Goal: Find specific page/section: Find specific page/section

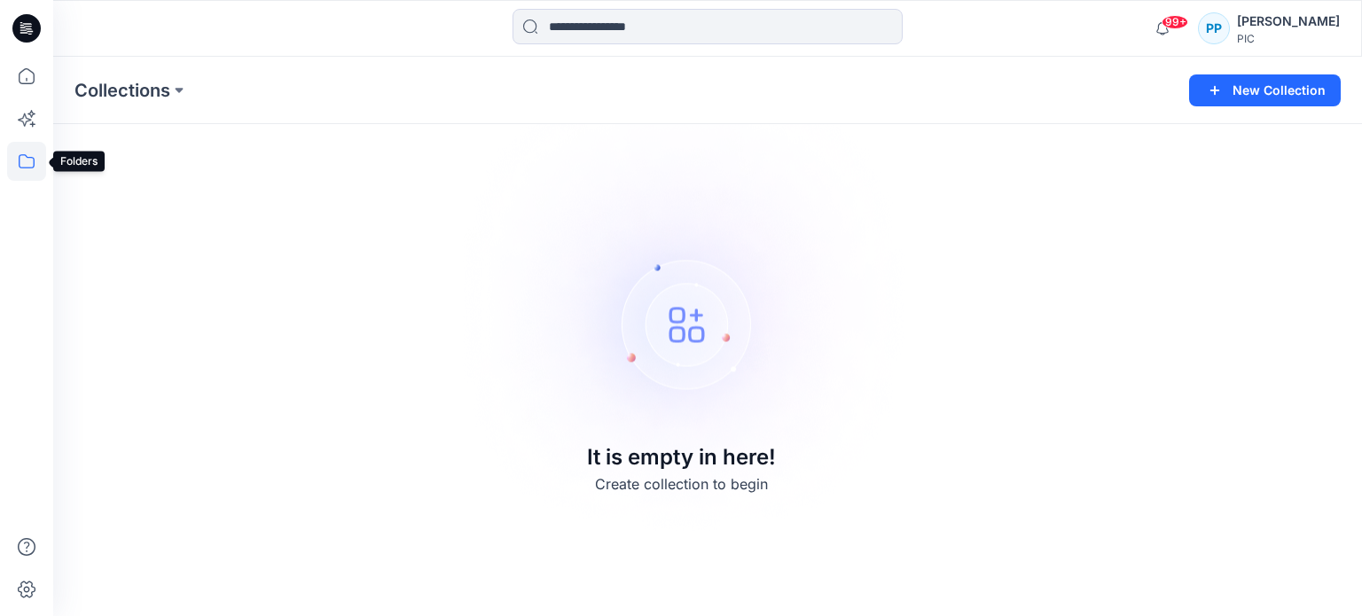
click at [26, 165] on icon at bounding box center [26, 161] width 39 height 39
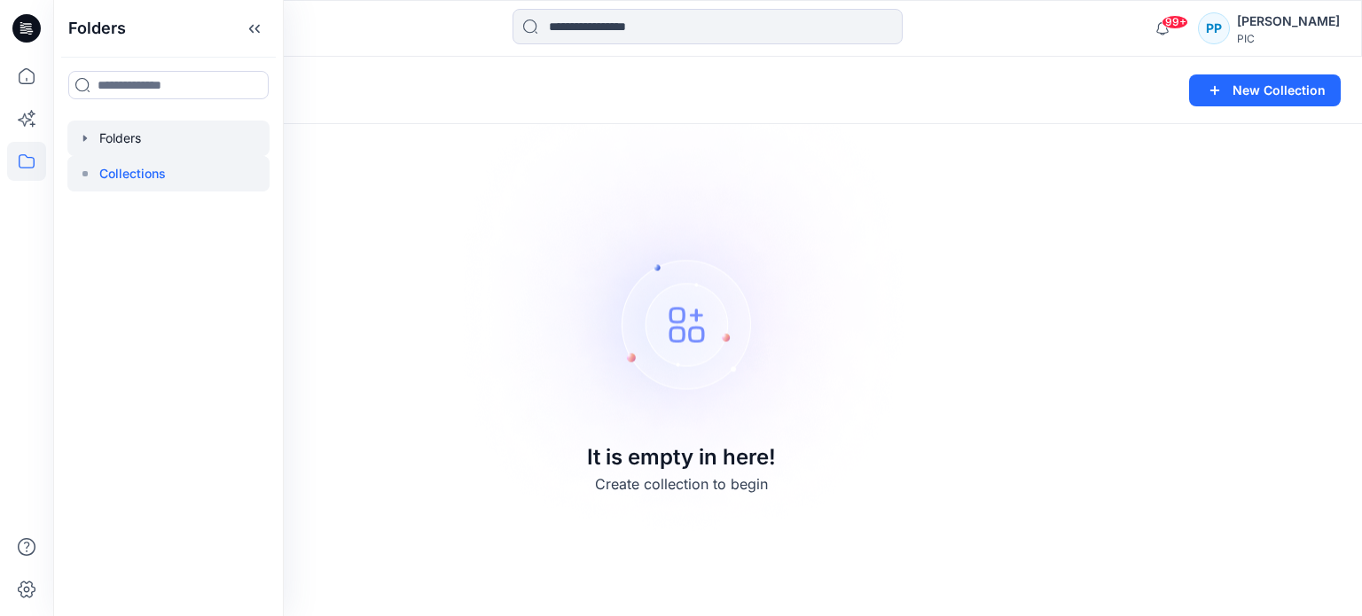
click at [120, 149] on div at bounding box center [168, 138] width 202 height 35
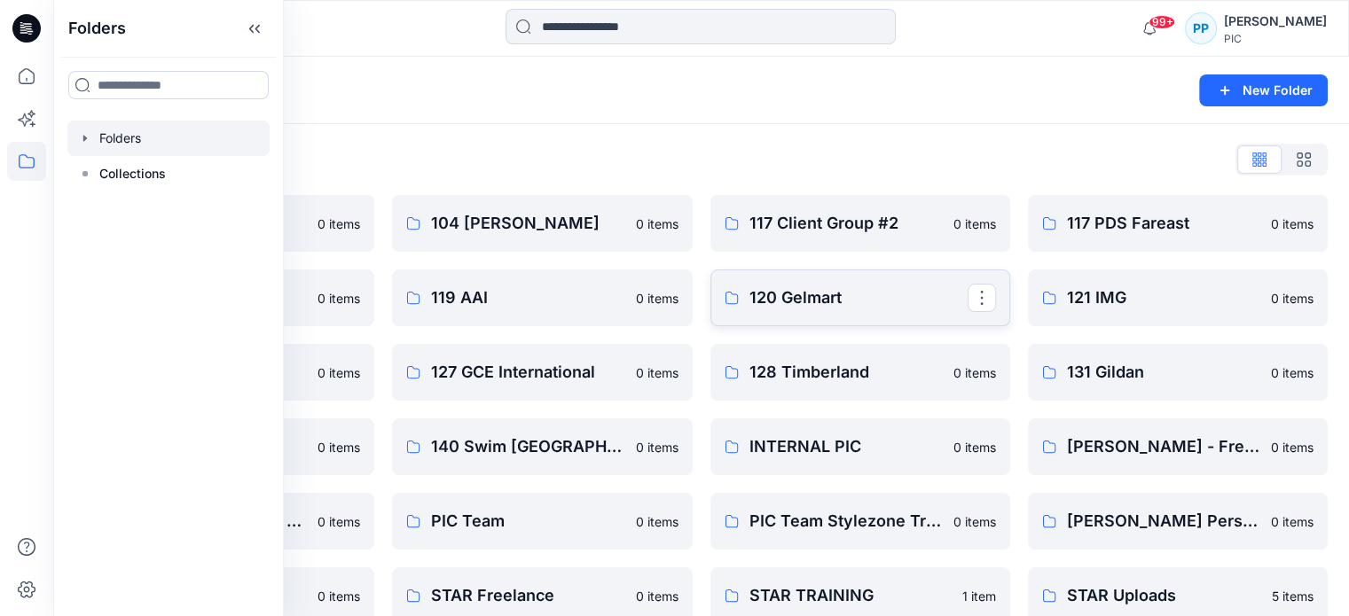
click at [884, 294] on p "120 Gelmart" at bounding box center [858, 298] width 218 height 25
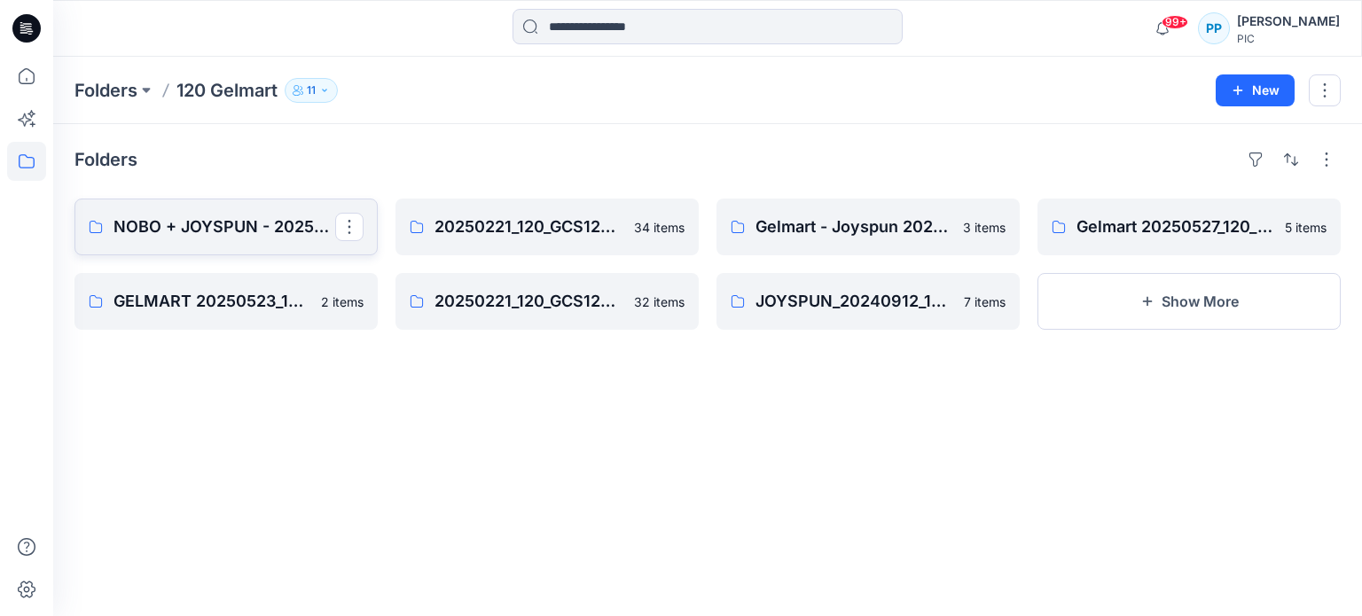
click at [239, 226] on p "NOBO + JOYSPUN - 20250912_120_GC" at bounding box center [225, 227] width 222 height 25
